Goal: Information Seeking & Learning: Learn about a topic

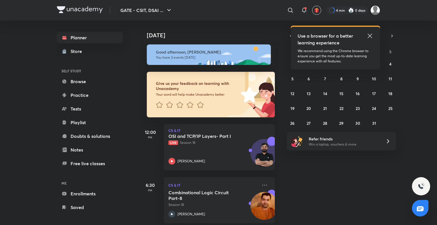
scroll to position [7, 0]
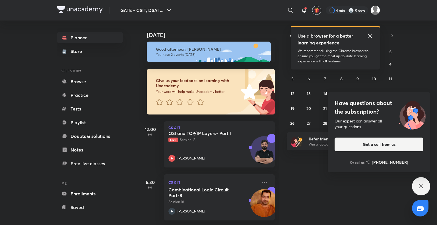
click at [368, 34] on icon at bounding box center [370, 36] width 4 height 4
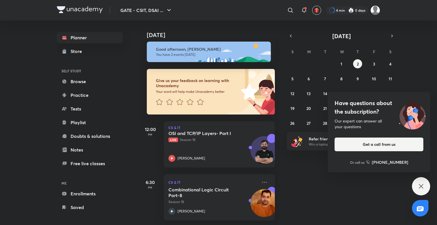
click at [420, 189] on div "Have questions about the subscription? Our expert can answer all your questions…" at bounding box center [421, 186] width 18 height 18
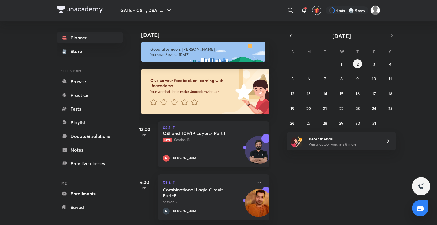
scroll to position [0, 0]
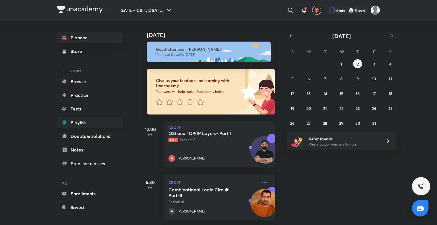
click at [89, 119] on link "Playlist" at bounding box center [90, 122] width 66 height 11
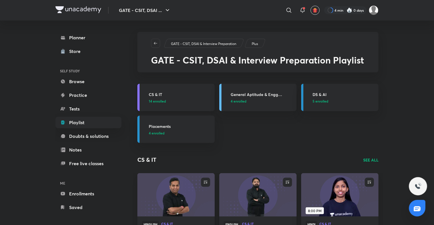
click at [157, 94] on h3 "CS & IT" at bounding box center [180, 94] width 63 height 6
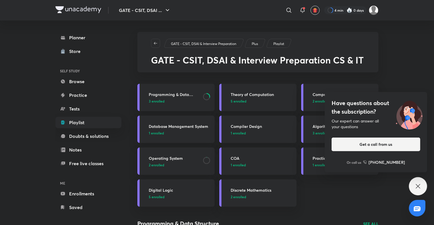
click at [423, 182] on div "Have questions about the subscription? Our expert can answer all your questions…" at bounding box center [418, 186] width 18 height 18
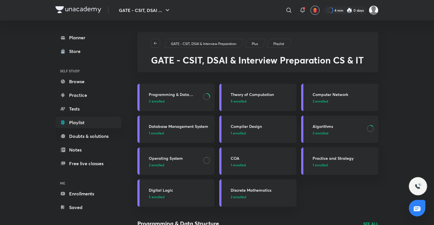
click at [321, 125] on h3 "Algorithms" at bounding box center [338, 126] width 51 height 6
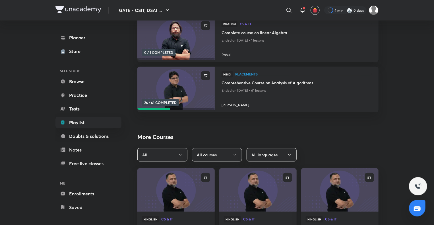
scroll to position [83, 0]
click at [265, 84] on h4 "Comprehensive Course on Analysis of Algorithms" at bounding box center [297, 82] width 150 height 7
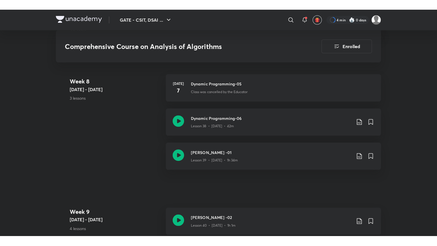
scroll to position [1756, 0]
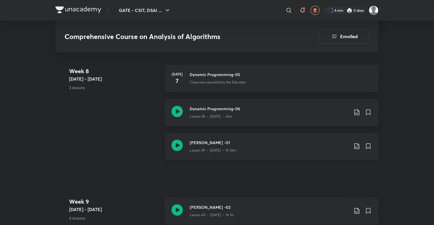
click at [223, 143] on h3 "[PERSON_NAME] -01" at bounding box center [269, 142] width 159 height 6
